Goal: Transaction & Acquisition: Purchase product/service

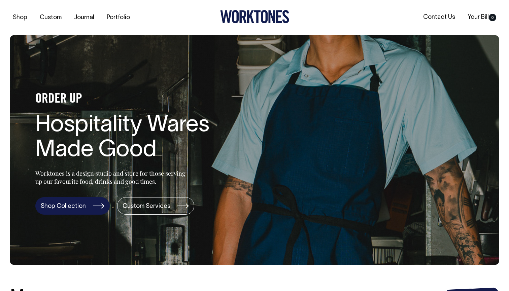
click at [81, 200] on link "Shop Collection" at bounding box center [72, 206] width 74 height 18
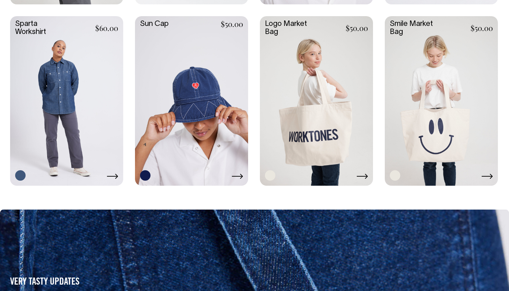
scroll to position [1217, 0]
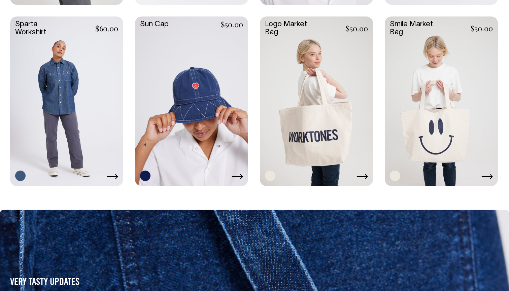
click at [319, 98] on link at bounding box center [316, 101] width 113 height 168
click at [488, 139] on link at bounding box center [441, 101] width 113 height 168
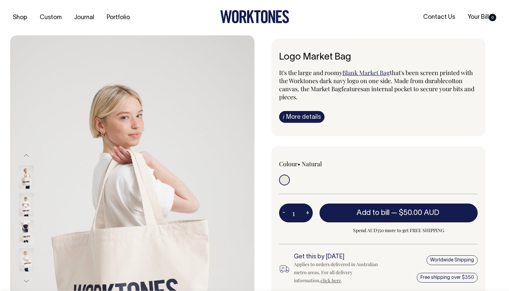
click at [27, 197] on img at bounding box center [26, 205] width 15 height 24
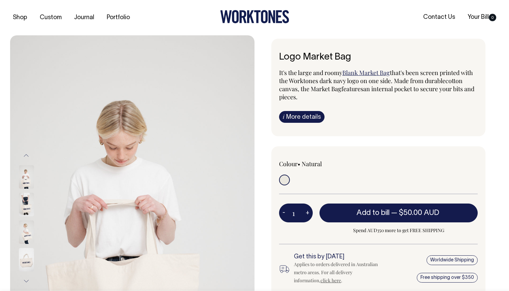
click at [27, 216] on img at bounding box center [26, 205] width 15 height 24
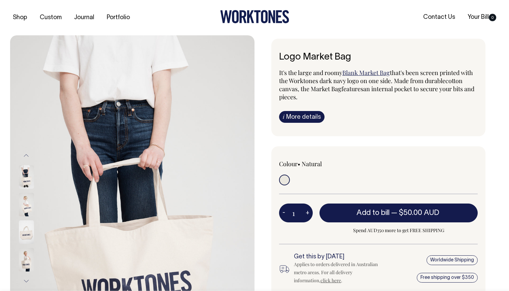
click at [27, 227] on img at bounding box center [26, 233] width 15 height 24
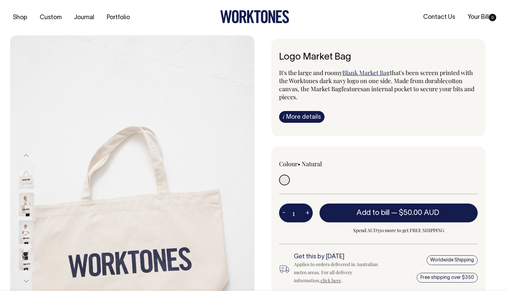
click at [25, 224] on img at bounding box center [26, 233] width 15 height 24
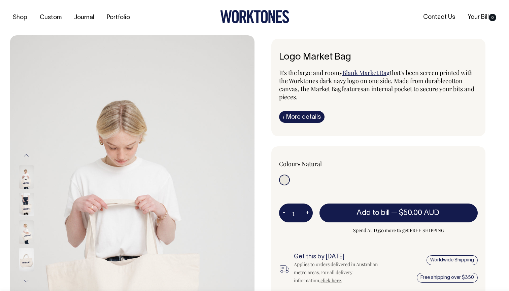
click at [29, 240] on img at bounding box center [26, 233] width 15 height 24
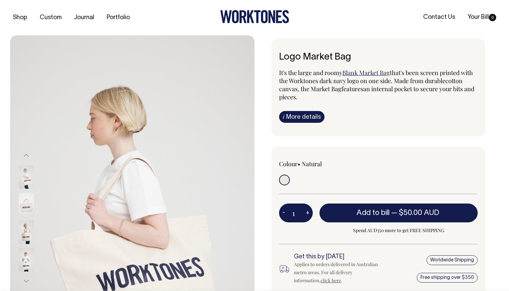
click at [25, 246] on div at bounding box center [36, 260] width 34 height 28
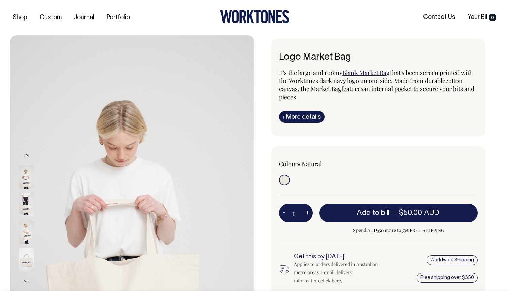
click at [28, 263] on img at bounding box center [26, 260] width 15 height 24
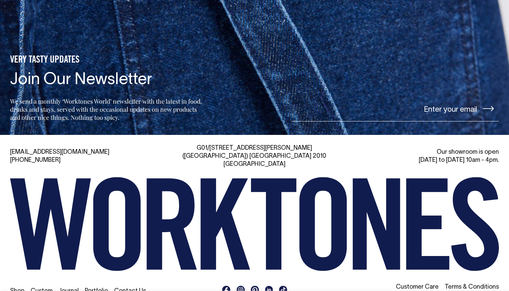
scroll to position [719, 0]
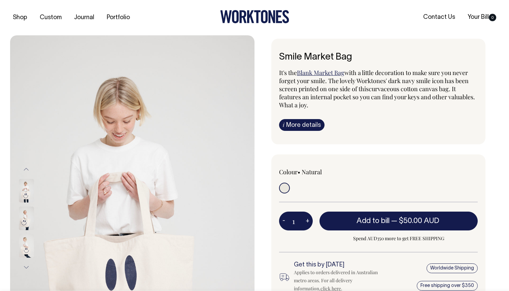
click at [25, 210] on img at bounding box center [26, 219] width 15 height 24
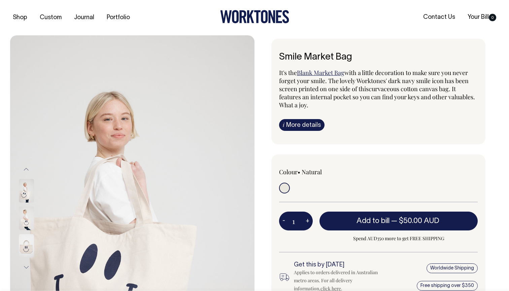
click at [25, 210] on img at bounding box center [26, 219] width 15 height 24
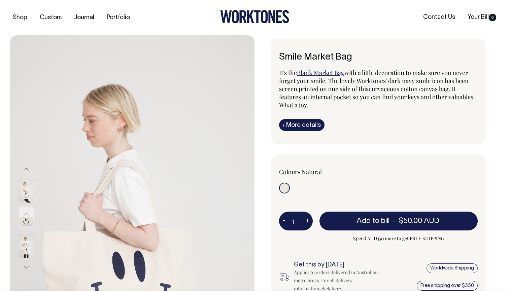
click at [25, 210] on img at bounding box center [26, 219] width 15 height 24
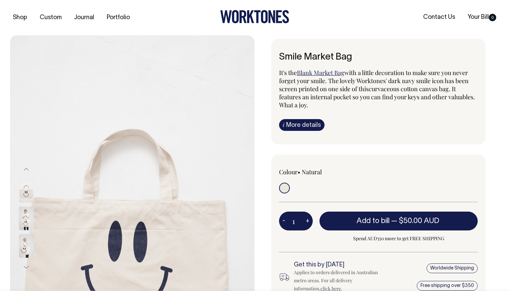
click at [25, 210] on img at bounding box center [26, 219] width 15 height 24
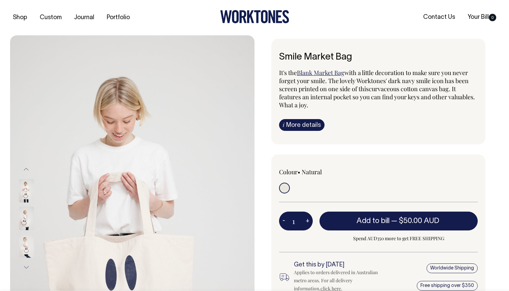
click at [25, 210] on img at bounding box center [26, 219] width 15 height 24
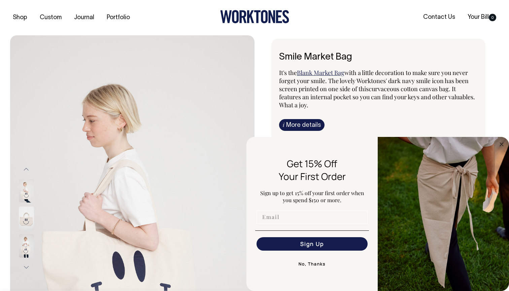
click at [271, 211] on input "Email" at bounding box center [312, 217] width 111 height 13
type input "khc880308@gmail,com"
click at [312, 251] on button "Sign Up" at bounding box center [312, 244] width 111 height 13
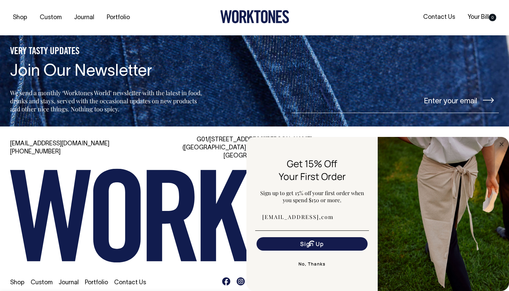
scroll to position [728, 0]
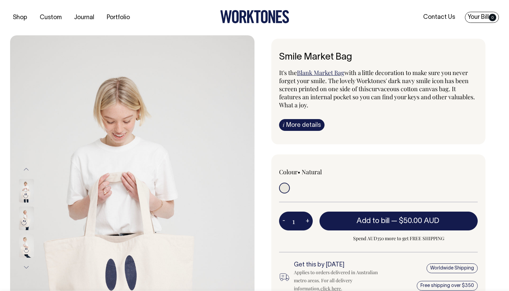
click at [483, 16] on link "Your Bill 0" at bounding box center [482, 17] width 34 height 11
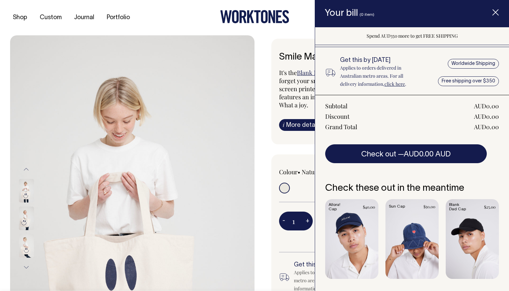
scroll to position [43, 0]
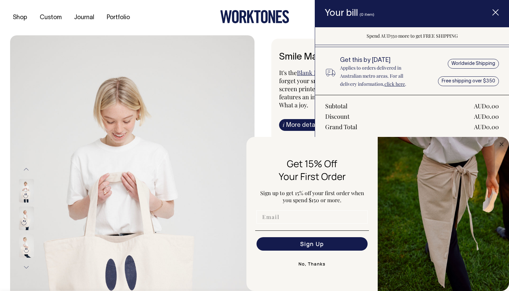
click at [275, 217] on input "Email" at bounding box center [312, 217] width 111 height 13
type input "khc880308@gmail.com"
click at [311, 245] on button "Sign Up" at bounding box center [312, 244] width 111 height 13
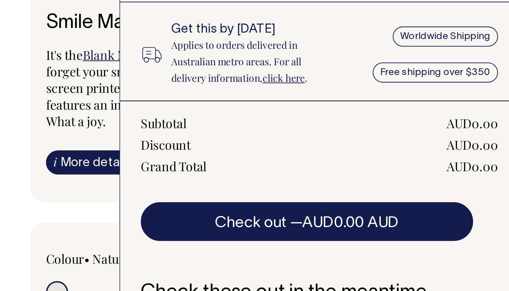
click at [385, 81] on link "click here" at bounding box center [395, 84] width 21 height 6
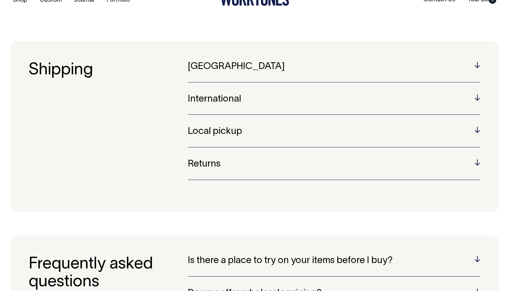
scroll to position [17, 0]
click at [211, 60] on section "Shipping Australia Australian orders are sent using Australia Post or Star Trac…" at bounding box center [254, 127] width 489 height 171
click at [208, 69] on h5 "Australia" at bounding box center [334, 67] width 293 height 10
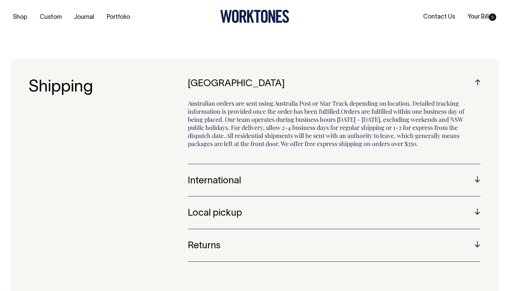
scroll to position [0, 0]
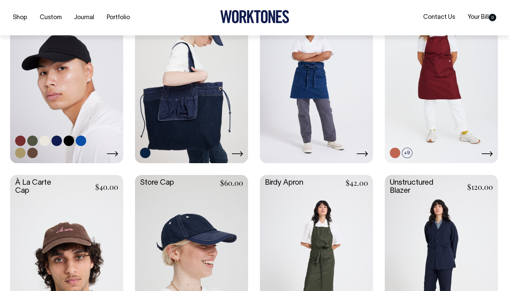
scroll to position [333, 0]
click at [77, 109] on link at bounding box center [66, 77] width 113 height 168
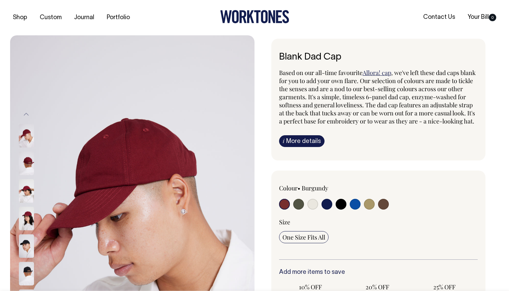
click at [383, 210] on input "radio" at bounding box center [383, 204] width 11 height 11
radio input "true"
select select "Espresso"
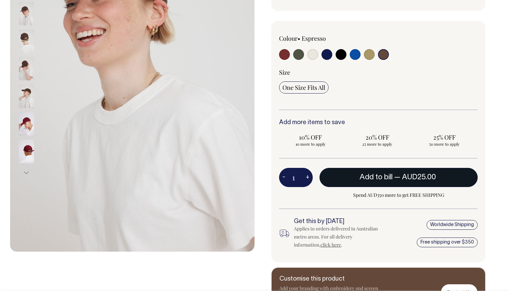
click at [387, 181] on span "Add to bill" at bounding box center [376, 177] width 33 height 7
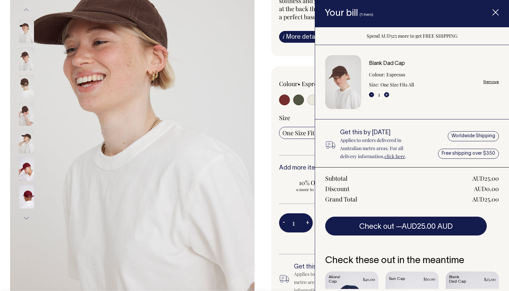
scroll to position [104, 0]
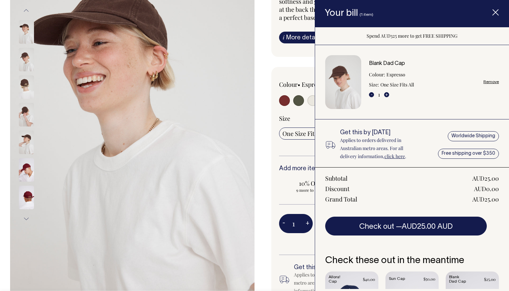
click at [280, 69] on div "Blank Dad Cap Based on our all-time favourite Allora! cap , we've left these da…" at bounding box center [377, 149] width 245 height 429
click at [496, 11] on icon "Item added to your cart" at bounding box center [496, 12] width 7 height 7
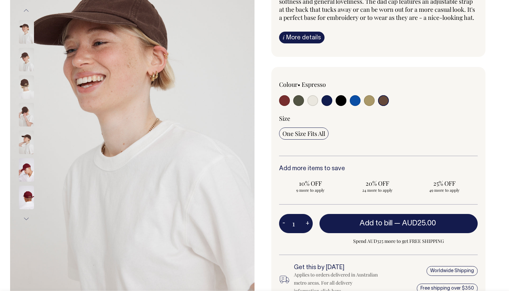
click at [286, 106] on input "radio" at bounding box center [284, 100] width 11 height 11
radio input "true"
select select "Burgundy"
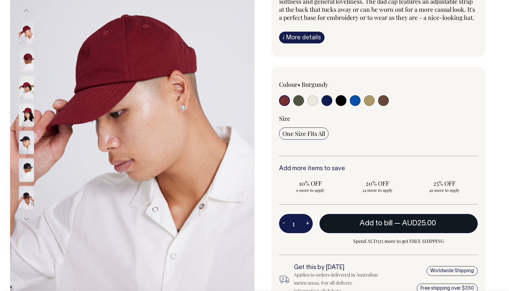
click at [397, 227] on span "— AUD25.00" at bounding box center [416, 223] width 43 height 7
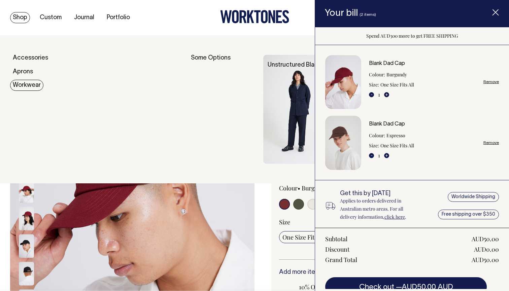
click at [36, 89] on link "Workwear" at bounding box center [26, 85] width 33 height 11
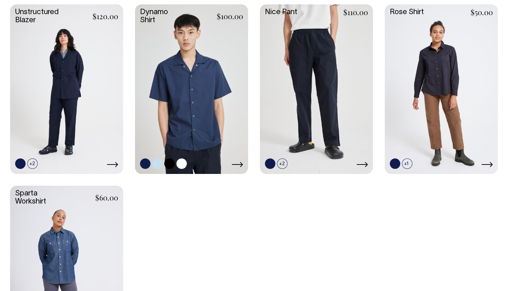
scroll to position [319, 0]
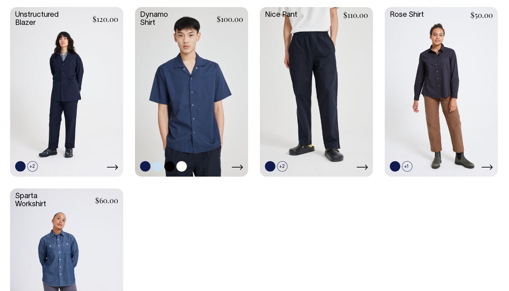
click at [191, 50] on link at bounding box center [191, 91] width 113 height 168
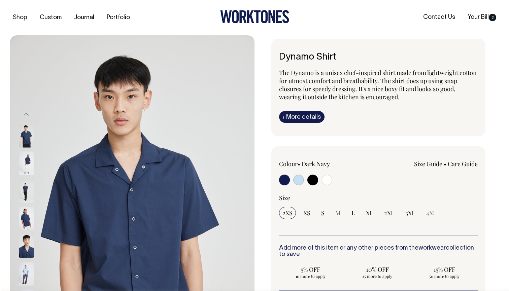
click at [312, 180] on input "radio" at bounding box center [313, 180] width 11 height 11
radio input "true"
select select "Black"
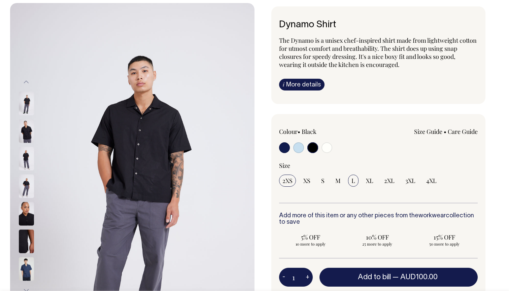
click at [353, 180] on span "L" at bounding box center [354, 181] width 4 height 8
click at [353, 180] on input "L" at bounding box center [353, 181] width 10 height 12
radio input "true"
select select "L"
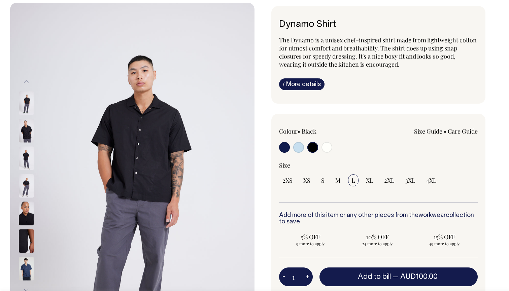
click at [353, 179] on span "L" at bounding box center [354, 181] width 4 height 8
click at [353, 179] on input "L" at bounding box center [353, 181] width 10 height 12
click at [284, 153] on label at bounding box center [284, 148] width 11 height 12
click at [284, 153] on input "radio" at bounding box center [284, 147] width 11 height 11
radio input "true"
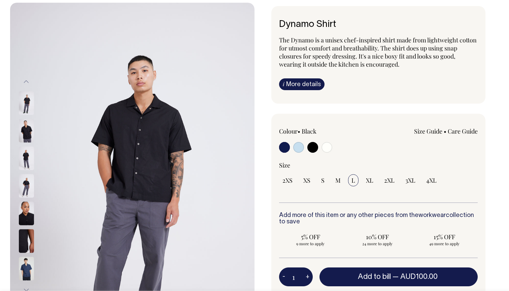
radio input "true"
select select "Dark Navy"
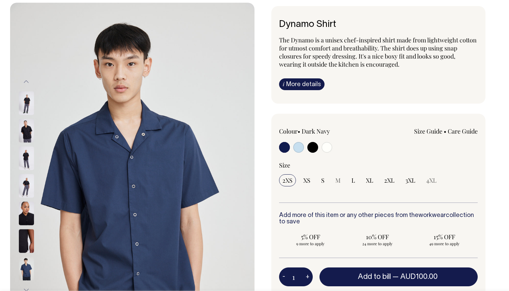
click at [284, 149] on input "radio" at bounding box center [284, 147] width 11 height 11
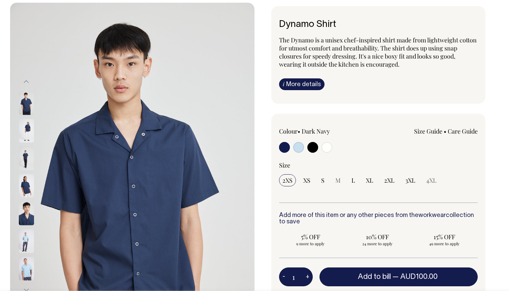
click at [313, 147] on input "radio" at bounding box center [313, 147] width 11 height 11
radio input "true"
select select "Black"
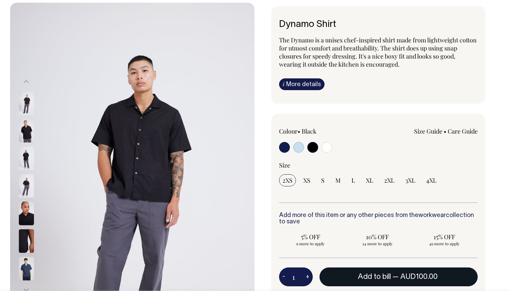
click at [408, 278] on span "AUD100.00" at bounding box center [419, 277] width 37 height 7
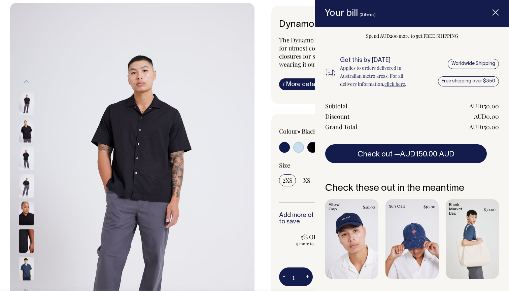
scroll to position [194, 0]
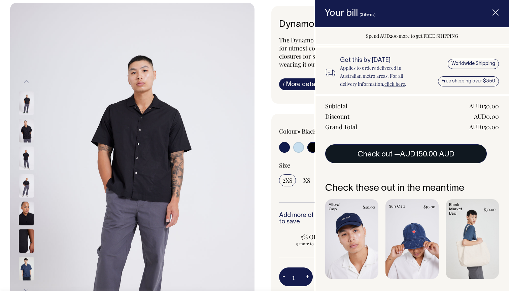
click at [378, 154] on button "Check out — AUD150.00 AUD" at bounding box center [407, 154] width 162 height 19
